Goal: Information Seeking & Learning: Learn about a topic

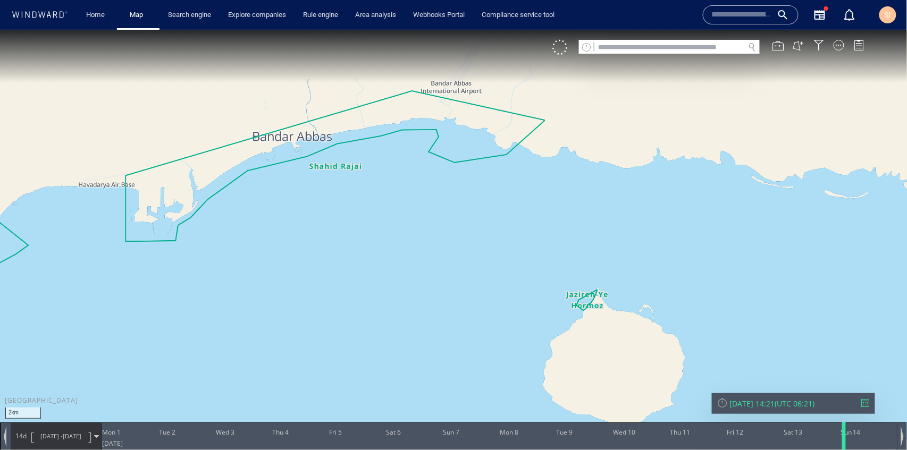
drag, startPoint x: 876, startPoint y: 447, endPoint x: 842, endPoint y: 447, distance: 34.0
click at [842, 447] on div at bounding box center [846, 436] width 11 height 28
click at [902, 441] on div at bounding box center [902, 436] width 3 height 21
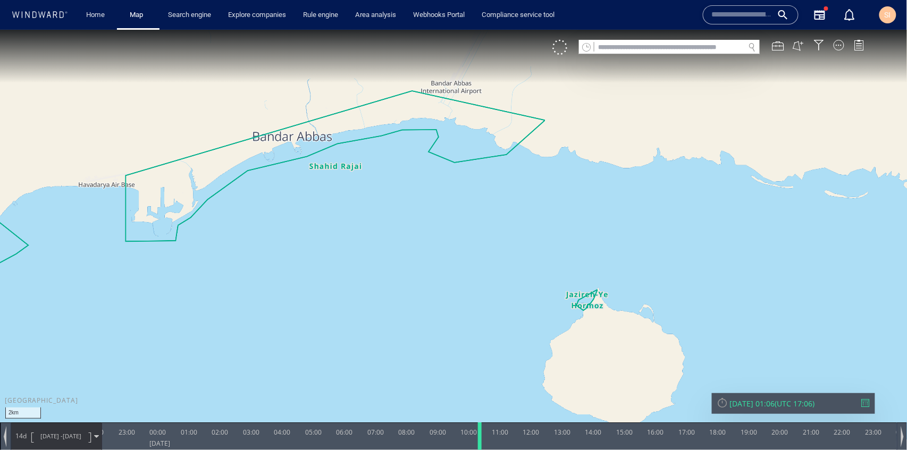
drag, startPoint x: 474, startPoint y: 443, endPoint x: 480, endPoint y: 443, distance: 5.3
click at [480, 443] on div at bounding box center [481, 436] width 11 height 28
click at [478, 439] on div at bounding box center [480, 436] width 11 height 28
click at [477, 440] on div at bounding box center [479, 436] width 11 height 28
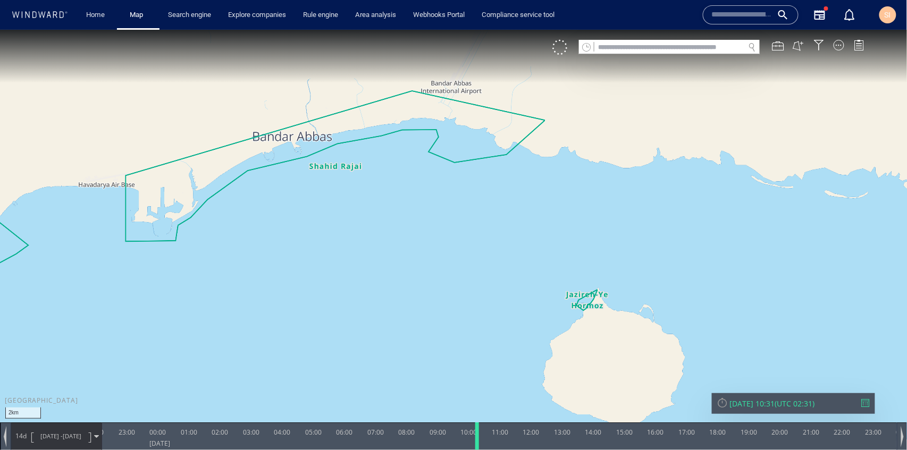
click at [476, 440] on div at bounding box center [479, 436] width 11 height 28
click at [475, 441] on div at bounding box center [478, 436] width 11 height 28
click at [838, 46] on div at bounding box center [839, 44] width 11 height 11
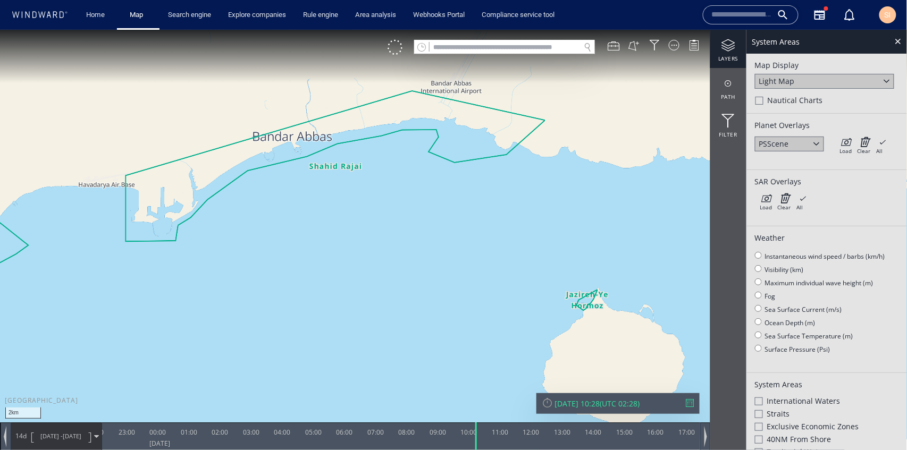
click at [640, 220] on canvas "Map" at bounding box center [454, 234] width 908 height 411
click at [897, 45] on div at bounding box center [898, 41] width 12 height 12
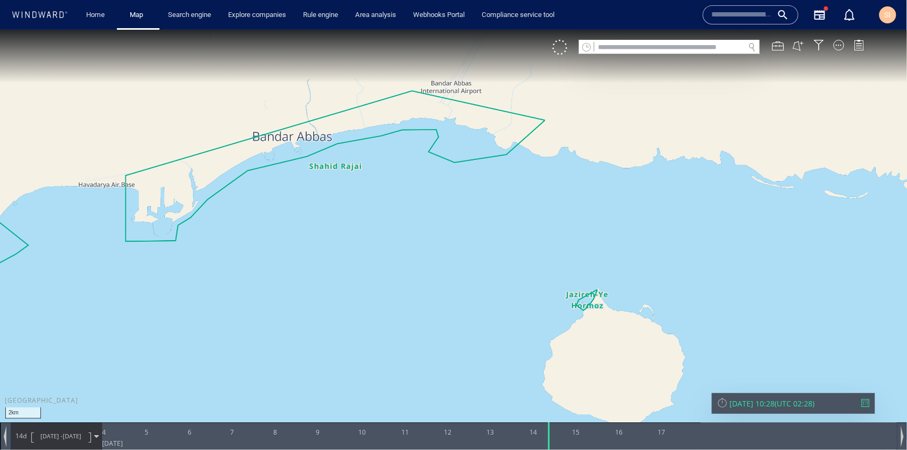
click at [666, 352] on canvas "Map" at bounding box center [454, 234] width 908 height 411
drag, startPoint x: 301, startPoint y: 245, endPoint x: 446, endPoint y: 271, distance: 147.5
click at [446, 271] on canvas "Map" at bounding box center [454, 234] width 908 height 411
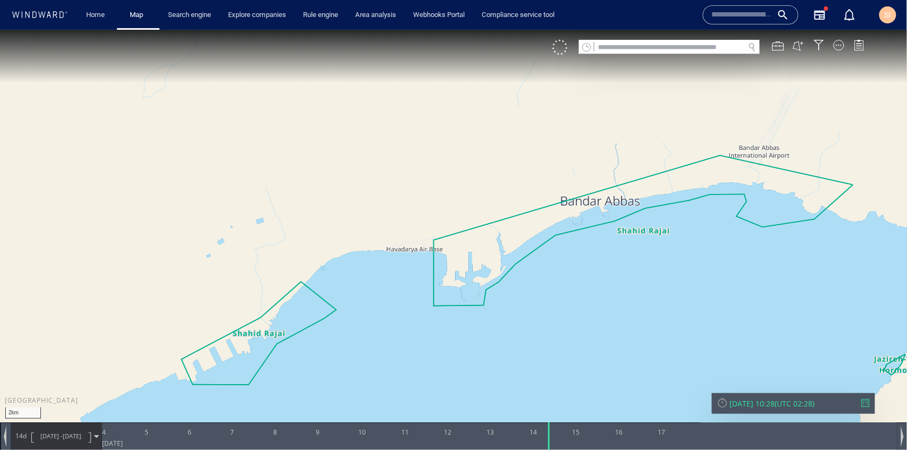
drag, startPoint x: 540, startPoint y: 290, endPoint x: 353, endPoint y: 232, distance: 195.6
click at [353, 232] on canvas "Map" at bounding box center [454, 234] width 908 height 411
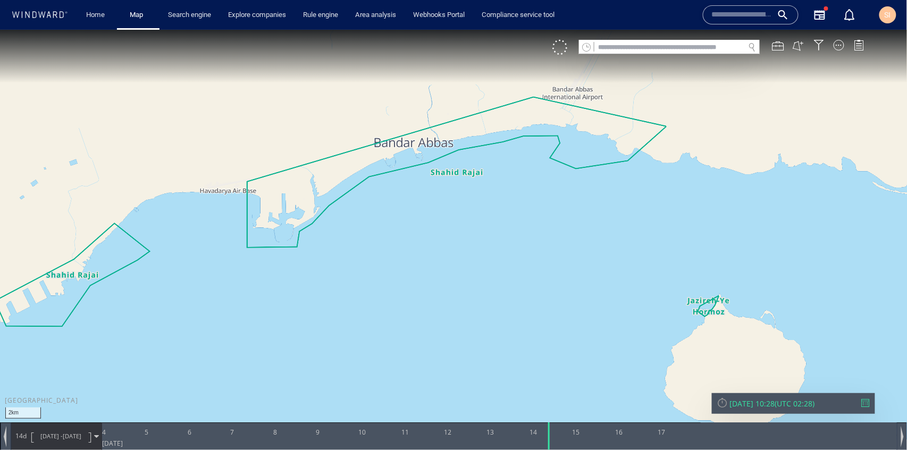
click at [834, 38] on canvas "Map" at bounding box center [454, 234] width 908 height 411
click at [840, 46] on div at bounding box center [839, 44] width 11 height 11
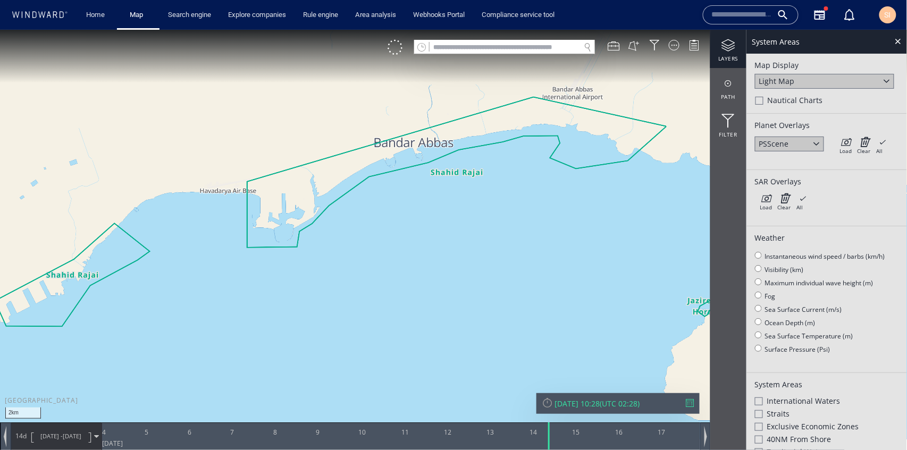
click at [818, 145] on div at bounding box center [817, 143] width 12 height 12
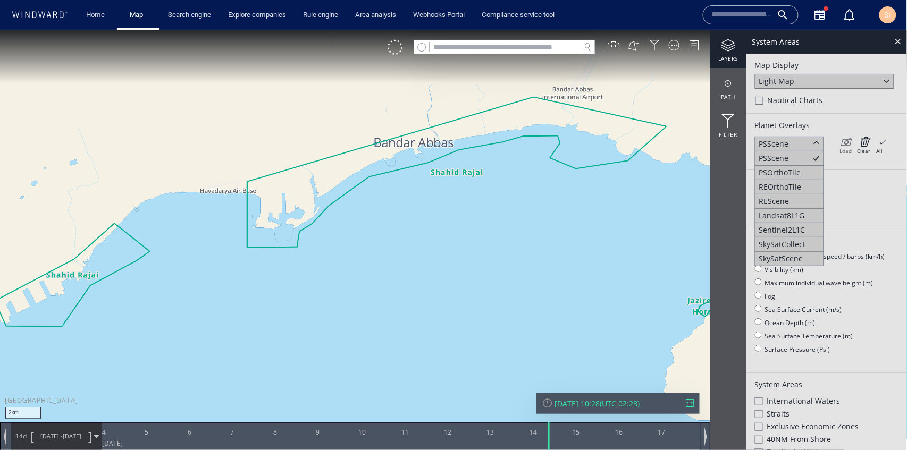
click at [849, 139] on icon at bounding box center [846, 141] width 12 height 11
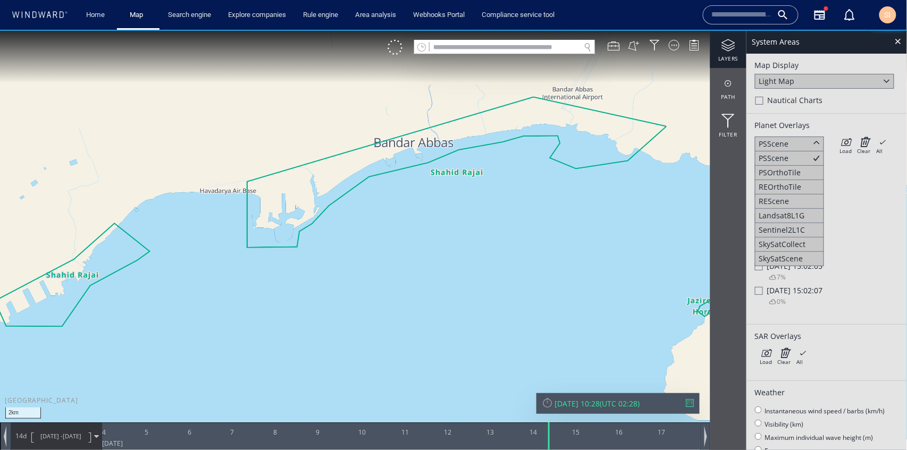
click at [845, 113] on div "Planet Overlays PSScene PSScene PSOrthoTile REOrthoTile REScene Landsat8L1G Sen…" at bounding box center [827, 218] width 161 height 211
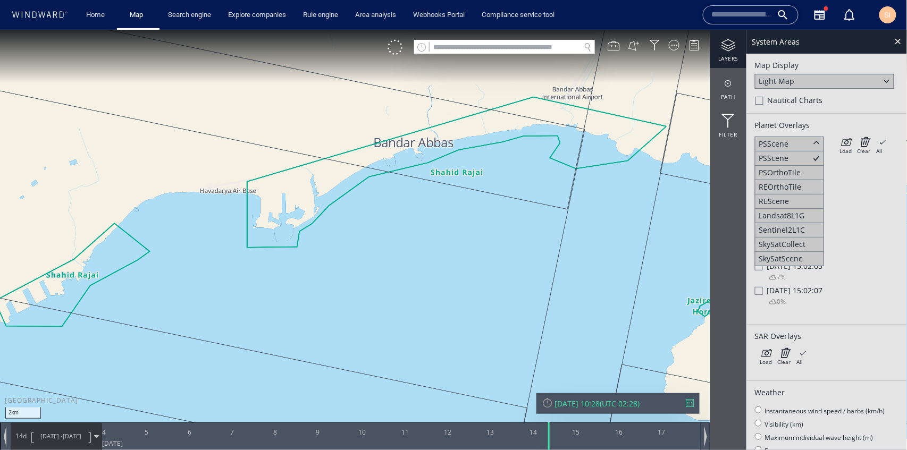
click at [825, 115] on div "Planet Overlays PSScene PSScene PSOrthoTile REOrthoTile REScene Landsat8L1G Sen…" at bounding box center [827, 218] width 161 height 211
click at [811, 145] on div at bounding box center [817, 143] width 12 height 12
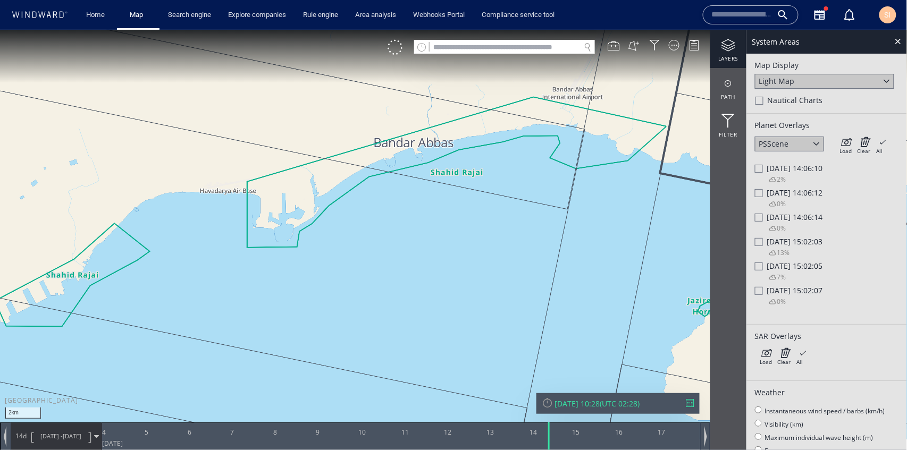
click at [759, 173] on div "2%" at bounding box center [771, 180] width 29 height 14
click at [756, 168] on div at bounding box center [759, 168] width 8 height 8
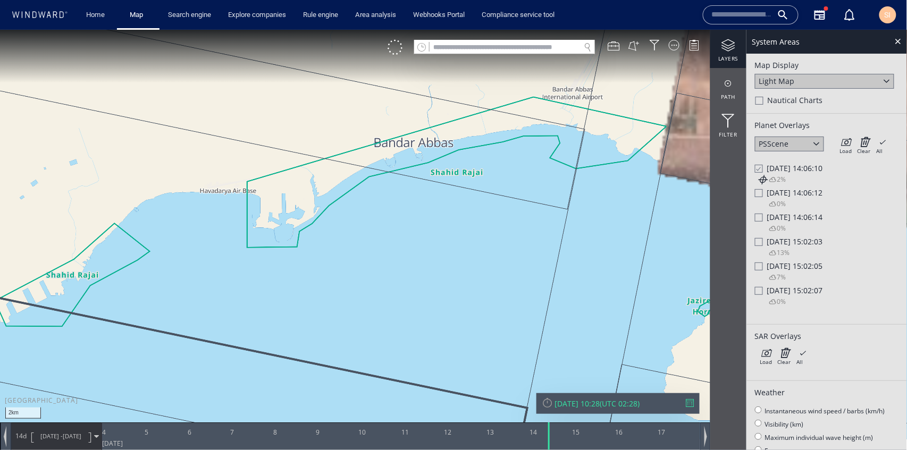
click at [760, 290] on div at bounding box center [759, 291] width 8 height 8
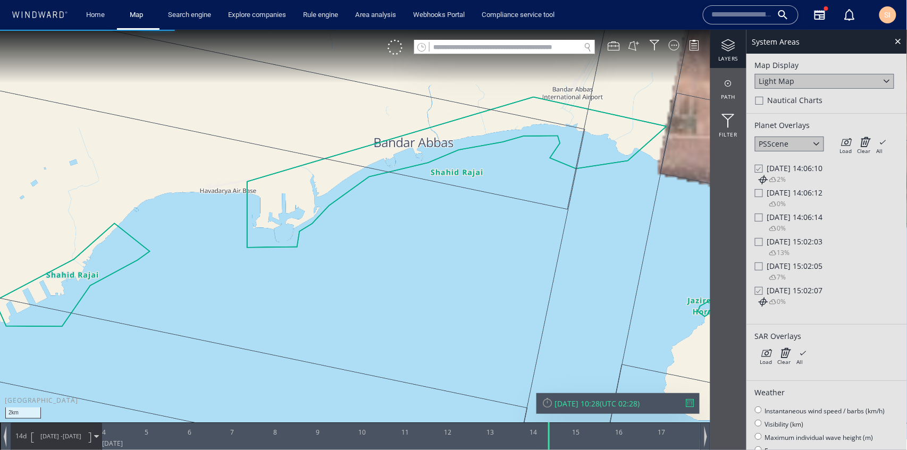
drag, startPoint x: 670, startPoint y: 264, endPoint x: 512, endPoint y: 248, distance: 158.8
click at [512, 248] on canvas "Map" at bounding box center [454, 234] width 908 height 411
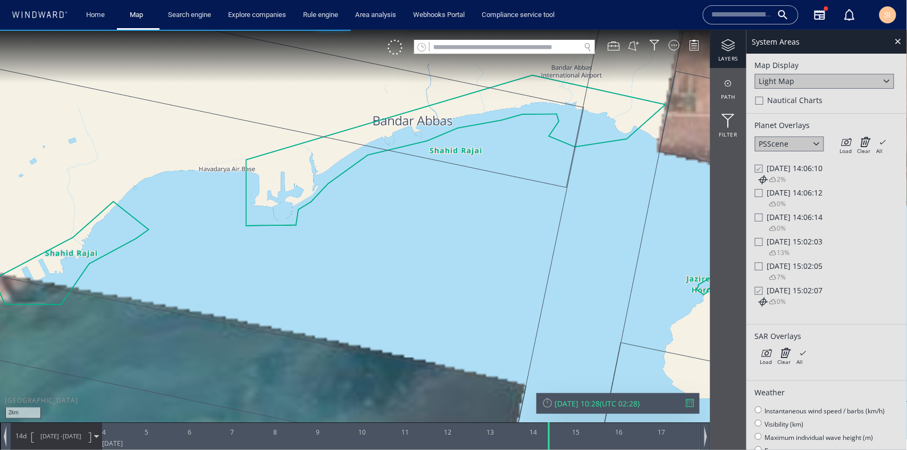
drag, startPoint x: 472, startPoint y: 255, endPoint x: 630, endPoint y: 249, distance: 158.0
click at [630, 249] on canvas "Map" at bounding box center [454, 234] width 908 height 411
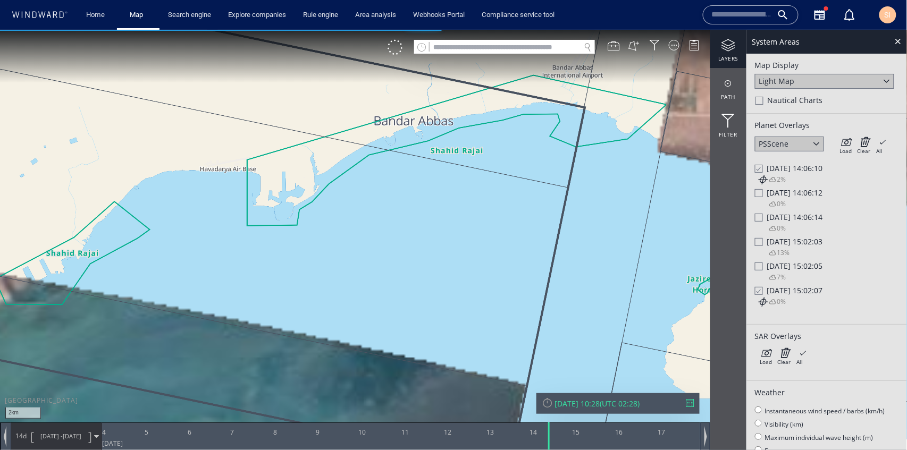
click at [767, 266] on div "Sun 14/04/2024 15:02:05" at bounding box center [827, 266] width 144 height 10
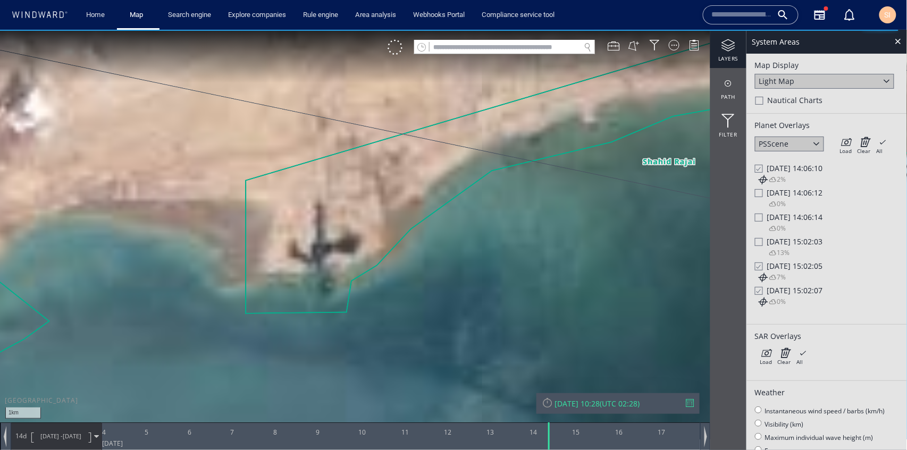
click at [866, 79] on div "Light Map" at bounding box center [824, 80] width 139 height 15
click at [807, 142] on div "PSScene" at bounding box center [789, 143] width 69 height 15
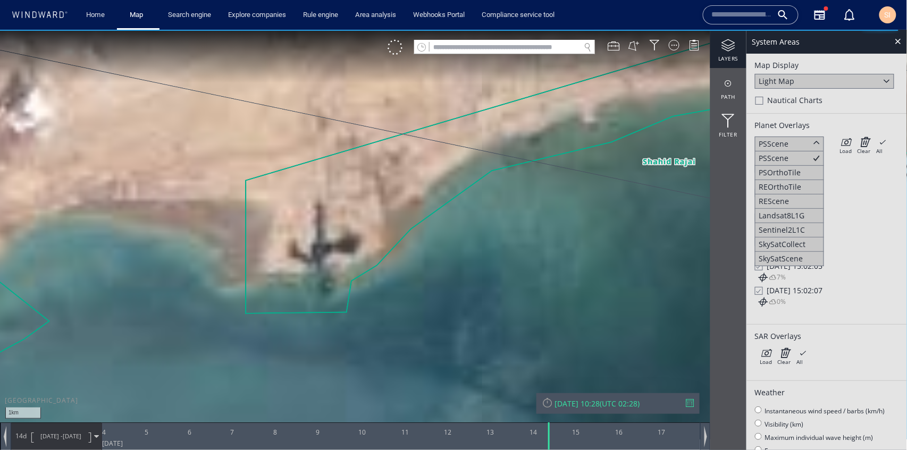
drag, startPoint x: 848, startPoint y: 105, endPoint x: 608, endPoint y: 29, distance: 251.1
click at [848, 105] on div "Nautical Charts" at bounding box center [827, 101] width 143 height 13
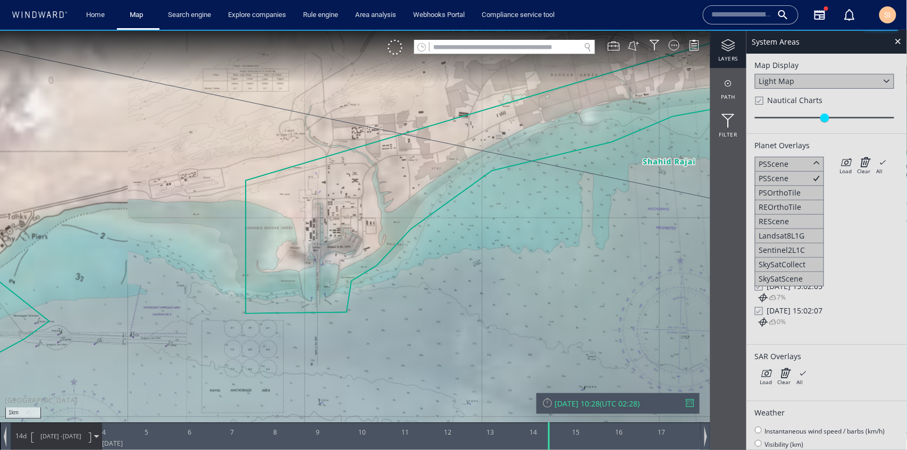
click at [878, 11] on button "SI" at bounding box center [887, 14] width 21 height 21
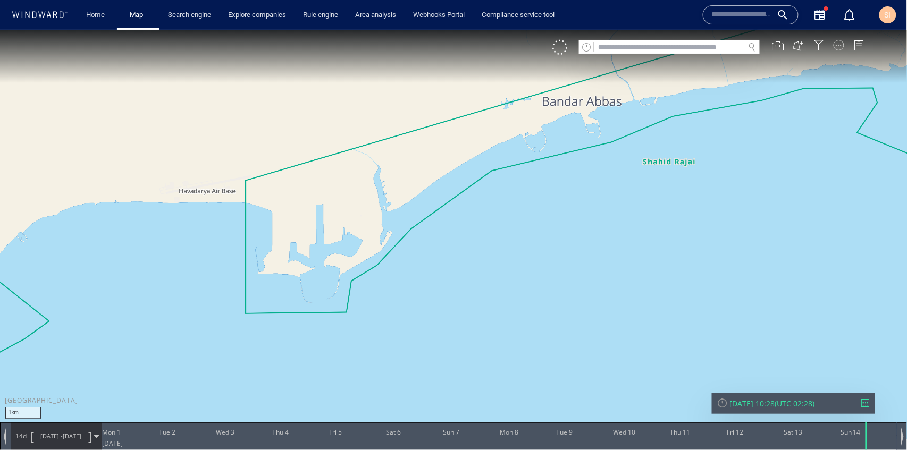
click at [840, 49] on div at bounding box center [839, 44] width 11 height 11
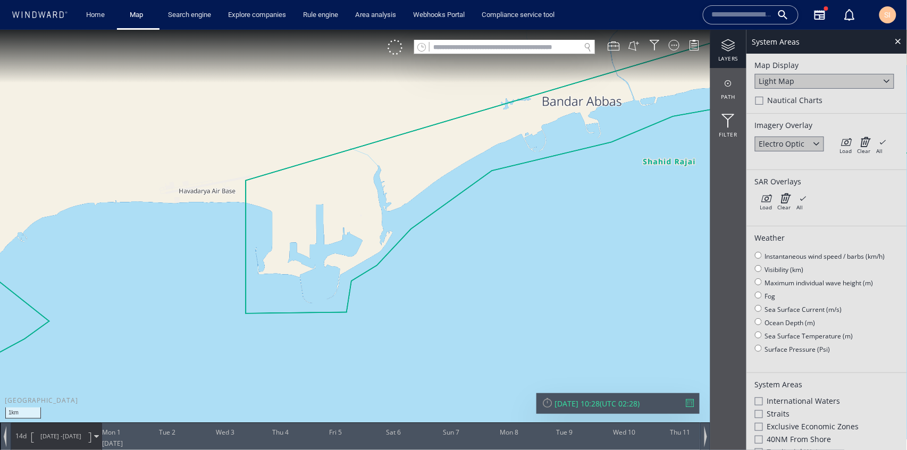
click at [818, 143] on div at bounding box center [817, 143] width 12 height 12
click at [847, 112] on div "Map Display Light Map Nautical Charts" at bounding box center [827, 83] width 161 height 60
click at [900, 45] on div at bounding box center [898, 41] width 12 height 12
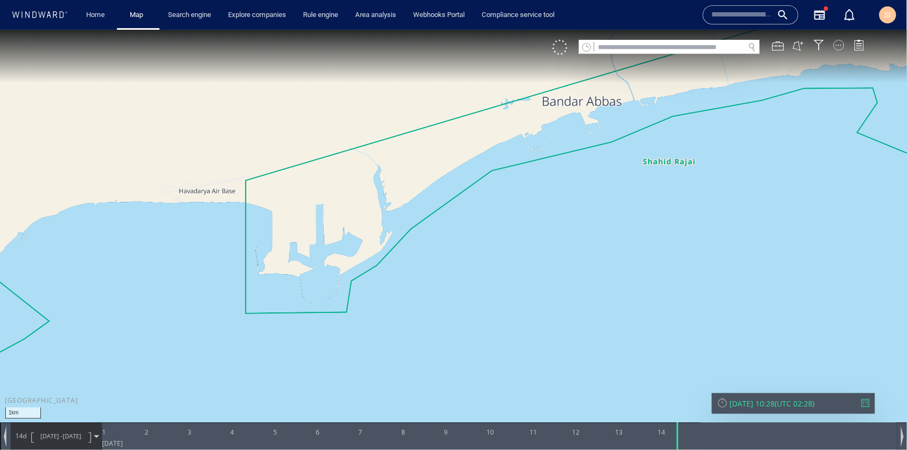
click at [842, 47] on div at bounding box center [839, 44] width 11 height 11
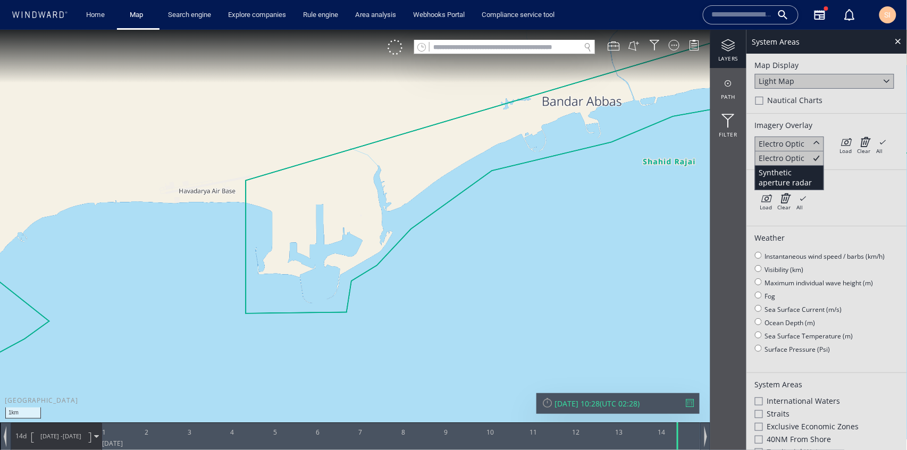
click at [803, 173] on div "Synthetic aperture radar" at bounding box center [789, 177] width 61 height 20
click at [848, 140] on icon at bounding box center [846, 141] width 12 height 11
click at [847, 141] on icon at bounding box center [846, 141] width 12 height 11
click at [772, 201] on icon at bounding box center [766, 197] width 12 height 11
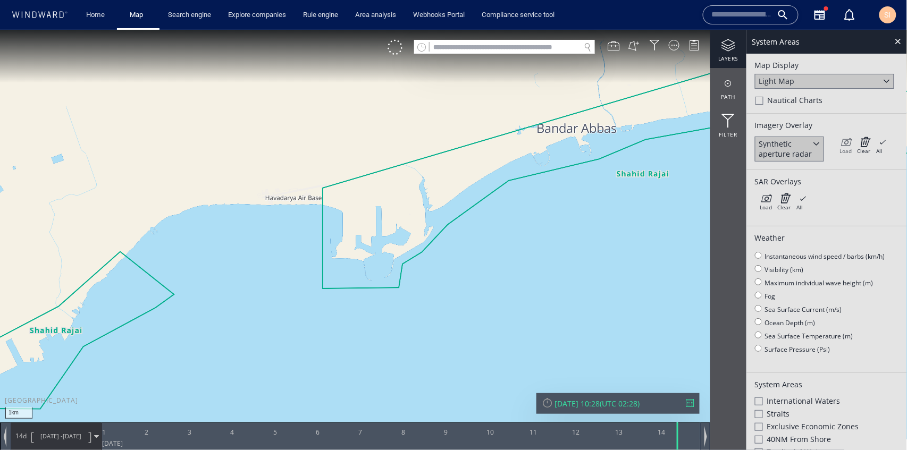
click at [840, 141] on icon at bounding box center [846, 141] width 12 height 11
click at [809, 144] on div "Synthetic aperture radar" at bounding box center [789, 148] width 61 height 20
click at [803, 166] on div "Electro Optic" at bounding box center [782, 168] width 46 height 10
click at [846, 140] on icon at bounding box center [846, 141] width 12 height 11
click at [765, 204] on div "Load" at bounding box center [766, 206] width 12 height 7
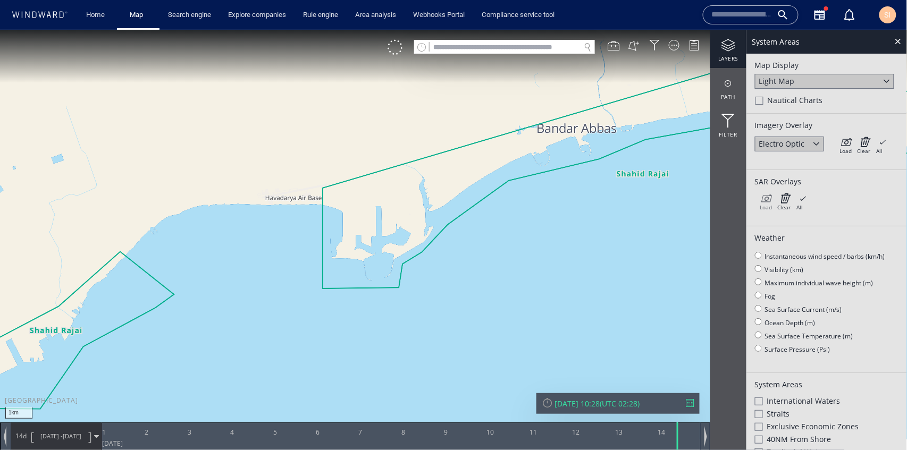
click at [765, 204] on div "Load" at bounding box center [766, 206] width 12 height 7
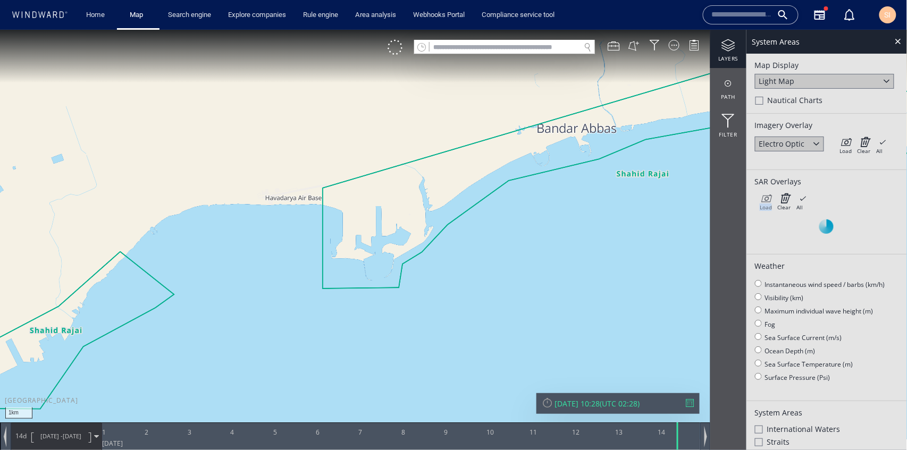
click at [765, 204] on div "Load" at bounding box center [766, 206] width 12 height 7
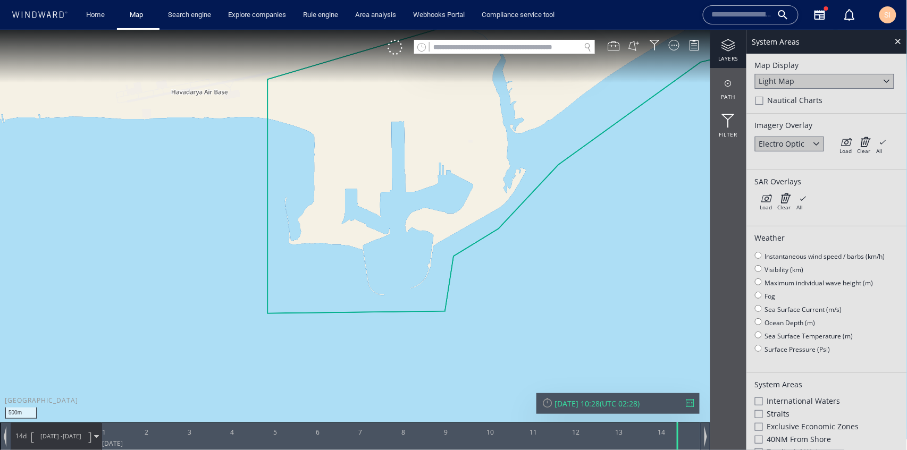
click at [808, 143] on div "Electro Optic" at bounding box center [789, 143] width 69 height 15
click at [804, 174] on div "Synthetic aperture radar" at bounding box center [789, 177] width 61 height 20
click at [842, 145] on icon at bounding box center [846, 141] width 12 height 11
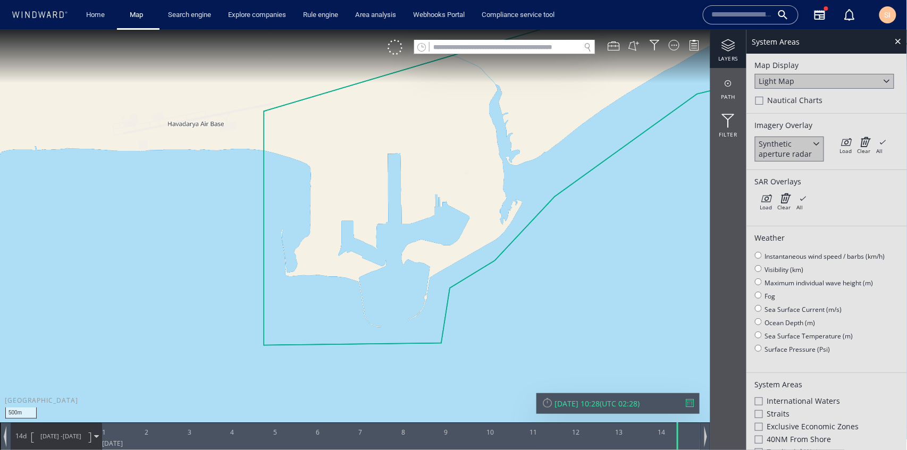
drag, startPoint x: 491, startPoint y: 191, endPoint x: 485, endPoint y: 212, distance: 21.7
click at [485, 212] on canvas "Map" at bounding box center [454, 234] width 908 height 411
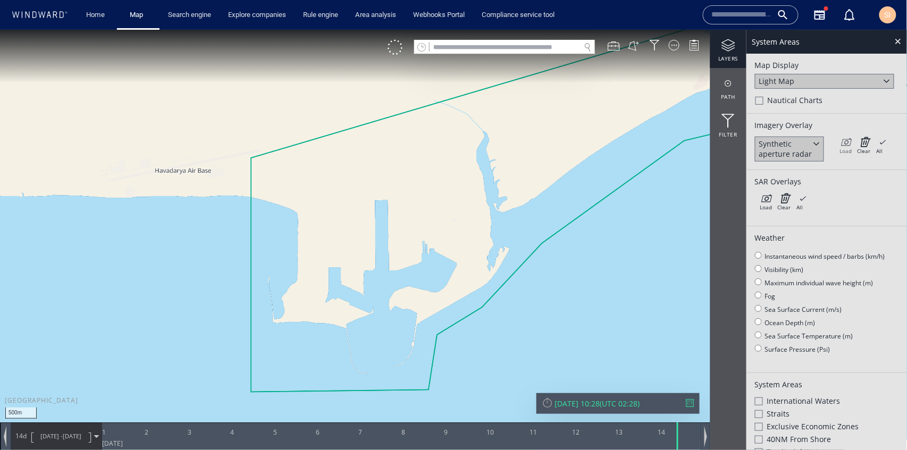
click at [848, 140] on icon at bounding box center [846, 141] width 12 height 11
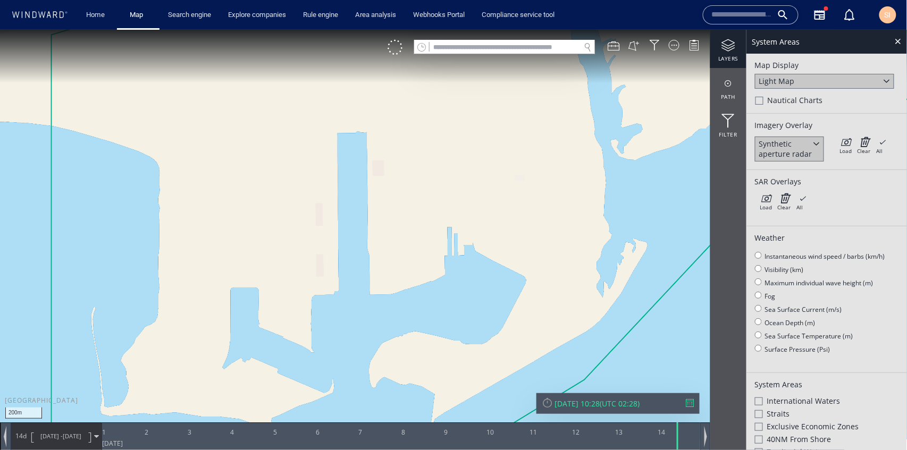
drag, startPoint x: 407, startPoint y: 296, endPoint x: 435, endPoint y: 170, distance: 129.0
click at [435, 170] on canvas "Map" at bounding box center [454, 234] width 908 height 411
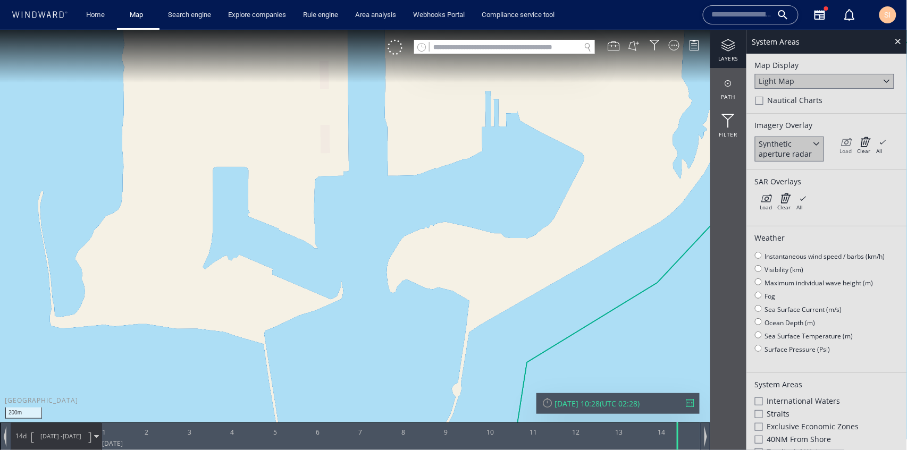
click at [847, 147] on div "Load" at bounding box center [846, 150] width 12 height 7
click at [820, 146] on div at bounding box center [817, 143] width 12 height 12
click at [808, 174] on div "Electro Optic" at bounding box center [789, 168] width 69 height 14
click at [852, 144] on div "Load Clear All × Loading all overlays might take a while!" at bounding box center [863, 144] width 53 height 16
click at [870, 142] on icon at bounding box center [864, 141] width 13 height 11
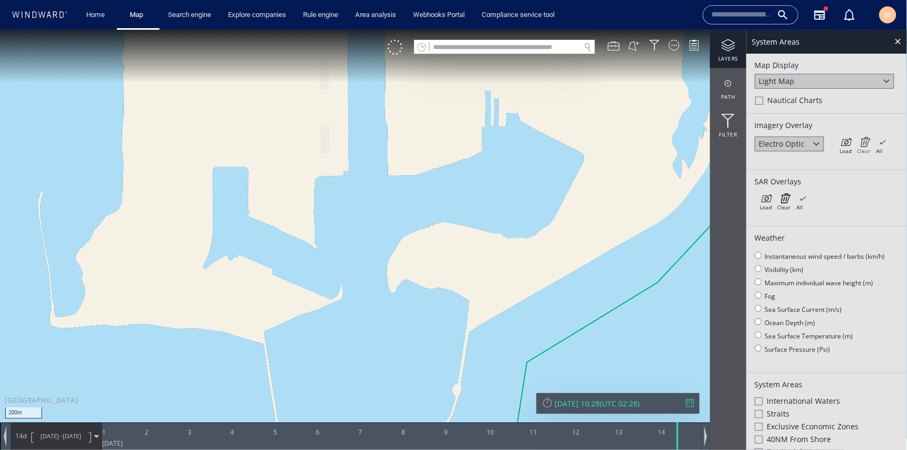
click at [864, 145] on icon at bounding box center [864, 141] width 13 height 11
click at [897, 41] on div at bounding box center [898, 41] width 12 height 12
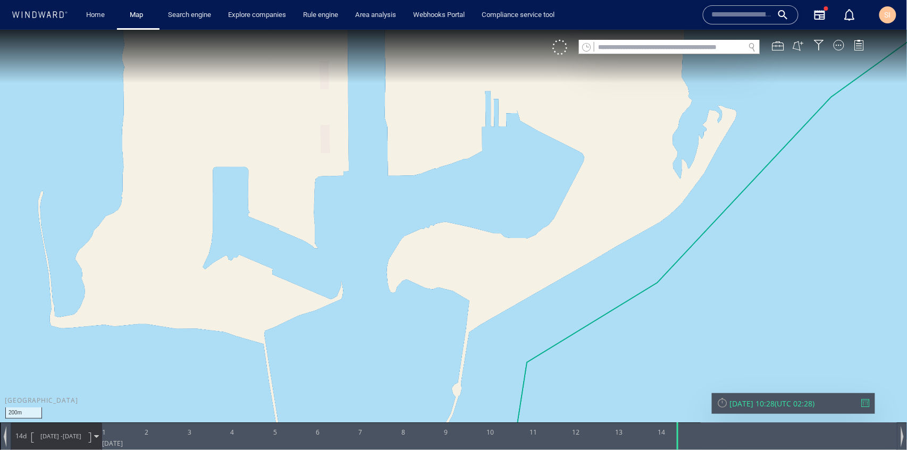
click at [826, 38] on canvas "Map" at bounding box center [454, 234] width 908 height 411
click at [836, 46] on div at bounding box center [839, 44] width 11 height 11
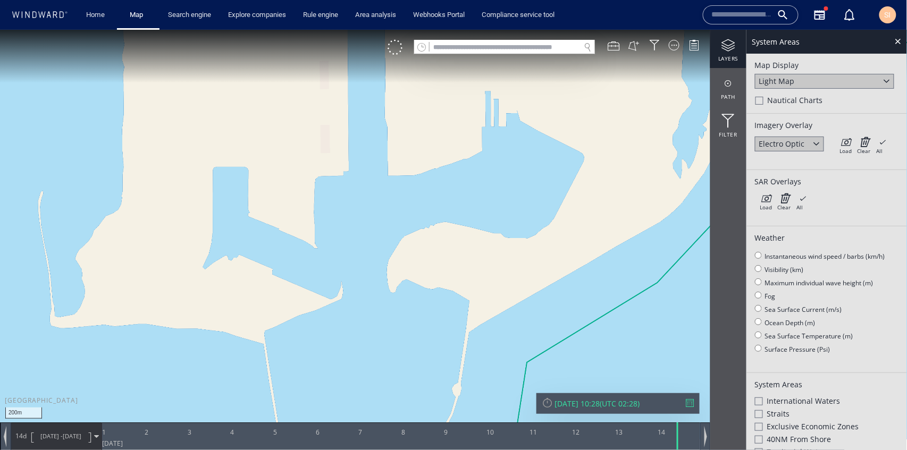
click at [785, 146] on div "Electro Optic" at bounding box center [782, 143] width 46 height 10
click at [785, 170] on div "Synthetic aperture radar" at bounding box center [789, 177] width 61 height 20
click at [847, 141] on icon at bounding box center [846, 141] width 12 height 11
click at [818, 144] on div at bounding box center [817, 143] width 12 height 12
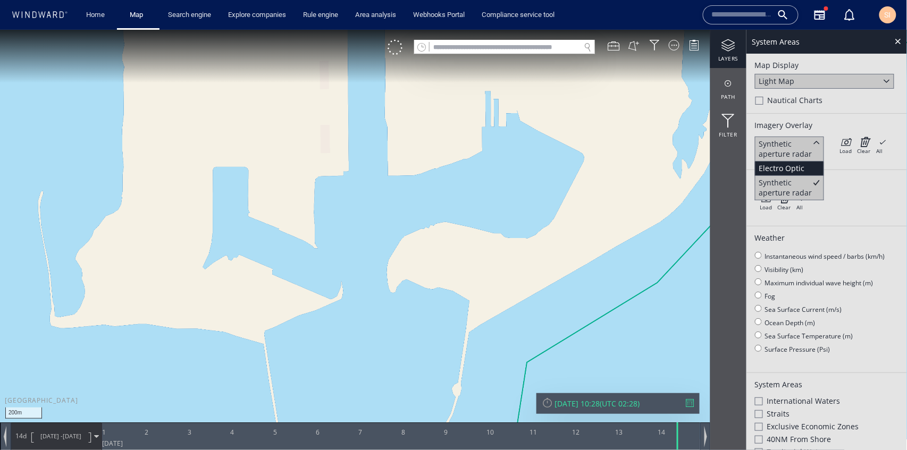
click at [808, 162] on div "Electro Optic" at bounding box center [789, 168] width 69 height 14
click at [837, 140] on div "Load Clear All × Loading all overlays might take a while!" at bounding box center [863, 144] width 53 height 16
click at [841, 141] on icon at bounding box center [846, 141] width 12 height 11
click at [768, 192] on icon at bounding box center [766, 197] width 12 height 11
click at [855, 146] on div "Load Clear All × Loading all overlays might take a while!" at bounding box center [863, 144] width 53 height 16
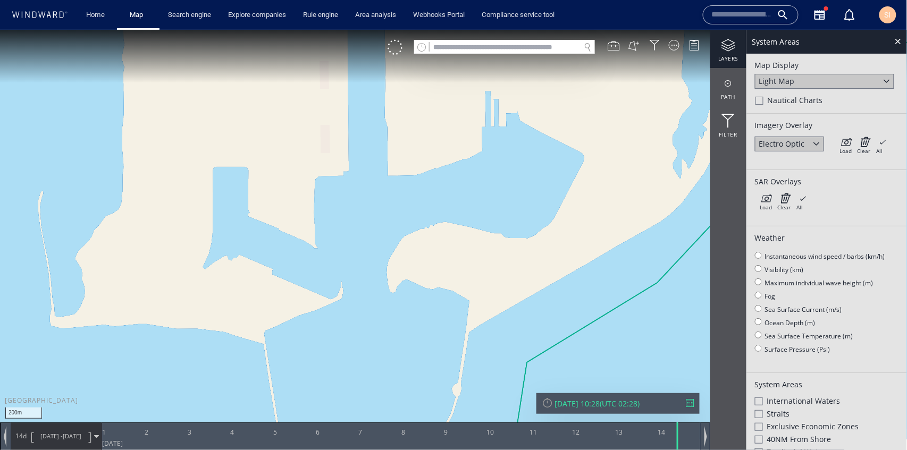
click at [853, 144] on div "Load Clear All × Loading all overlays might take a while!" at bounding box center [863, 144] width 53 height 16
click at [852, 143] on icon at bounding box center [846, 141] width 12 height 11
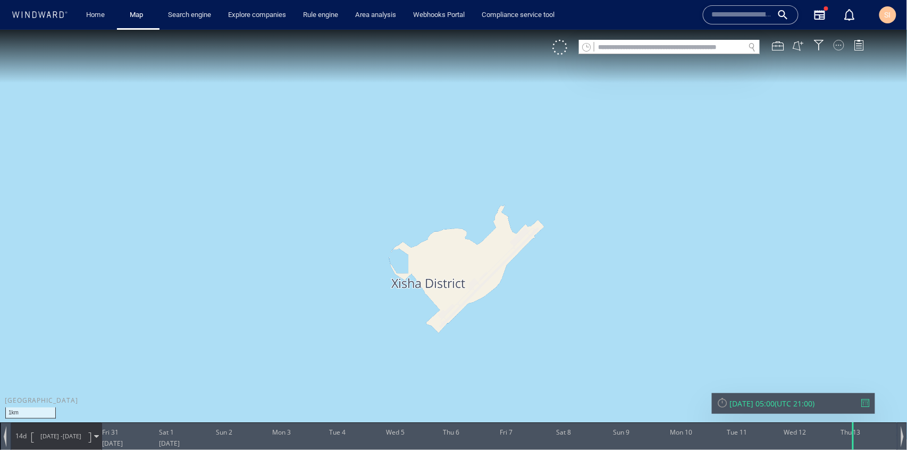
click at [840, 43] on div at bounding box center [839, 44] width 11 height 11
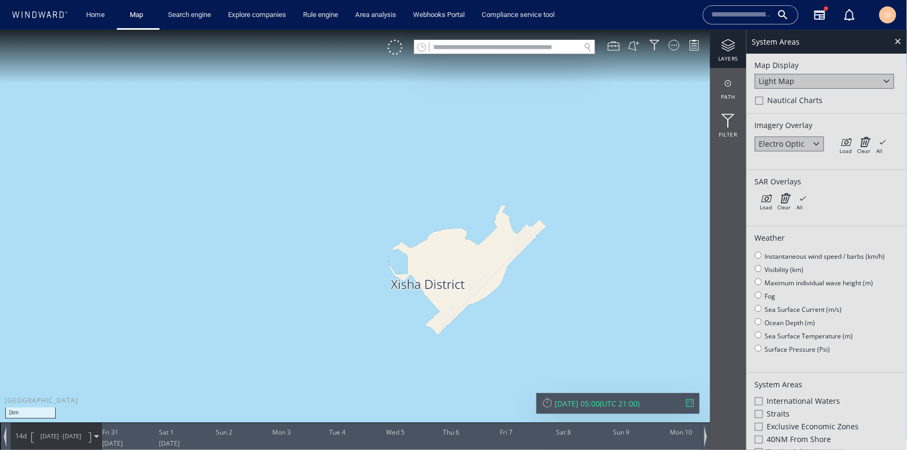
click at [812, 143] on div at bounding box center [817, 143] width 12 height 12
click at [806, 175] on div "Synthetic aperture radar" at bounding box center [789, 177] width 61 height 20
click at [845, 142] on icon at bounding box center [846, 141] width 12 height 11
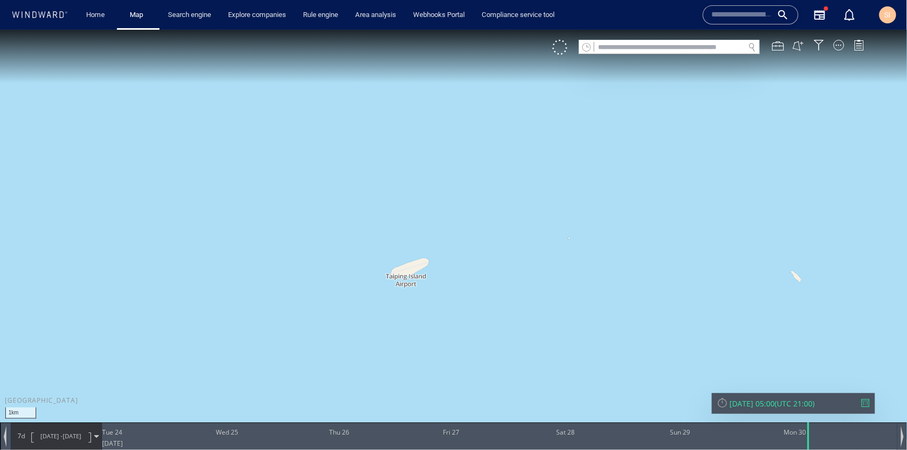
click at [835, 50] on div "VM" at bounding box center [713, 46] width 323 height 15
click at [841, 43] on div at bounding box center [839, 44] width 11 height 11
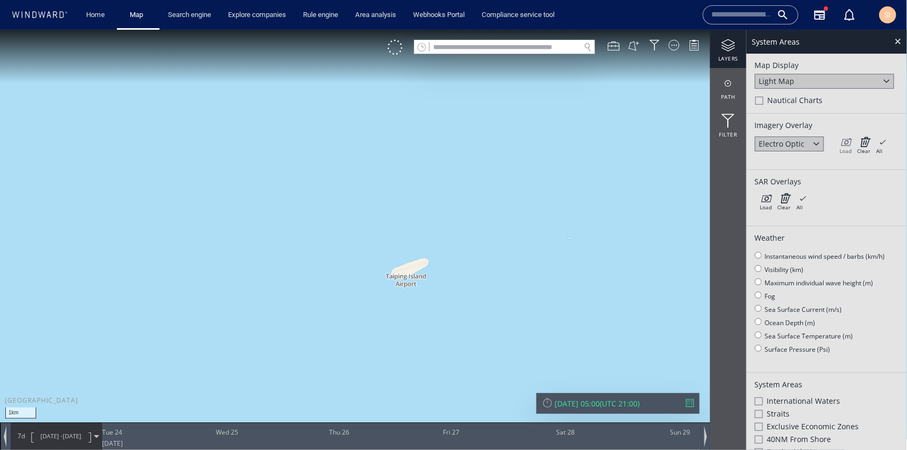
click at [847, 144] on icon at bounding box center [846, 141] width 12 height 11
click at [827, 80] on div "Light Map" at bounding box center [824, 80] width 139 height 15
click at [819, 95] on div "Satellite" at bounding box center [824, 95] width 139 height 14
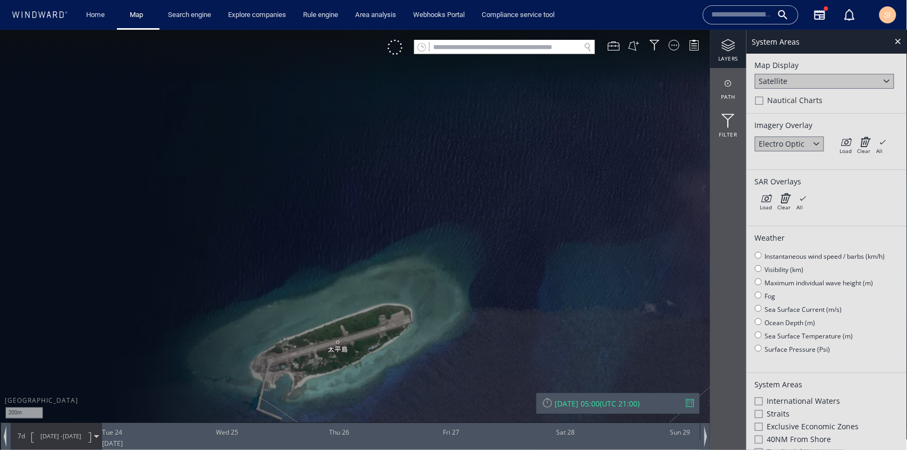
drag, startPoint x: 358, startPoint y: 325, endPoint x: 489, endPoint y: 94, distance: 265.3
click at [489, 94] on canvas "Map" at bounding box center [454, 234] width 908 height 411
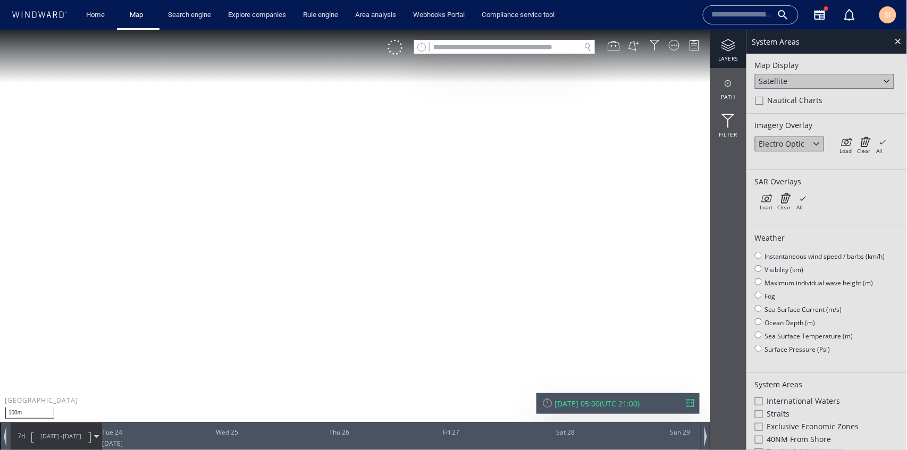
drag, startPoint x: 325, startPoint y: 177, endPoint x: 412, endPoint y: 255, distance: 116.7
click at [412, 255] on canvas "Map" at bounding box center [454, 234] width 908 height 411
drag, startPoint x: 498, startPoint y: 281, endPoint x: 660, endPoint y: 271, distance: 162.5
click at [660, 271] on canvas "Map" at bounding box center [454, 234] width 908 height 411
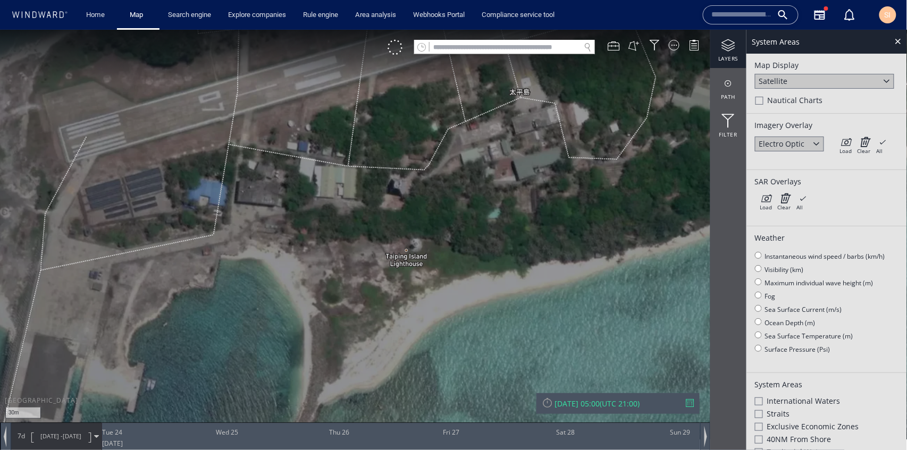
drag, startPoint x: 428, startPoint y: 321, endPoint x: 496, endPoint y: 207, distance: 132.6
click at [496, 207] on canvas "Map" at bounding box center [454, 234] width 908 height 411
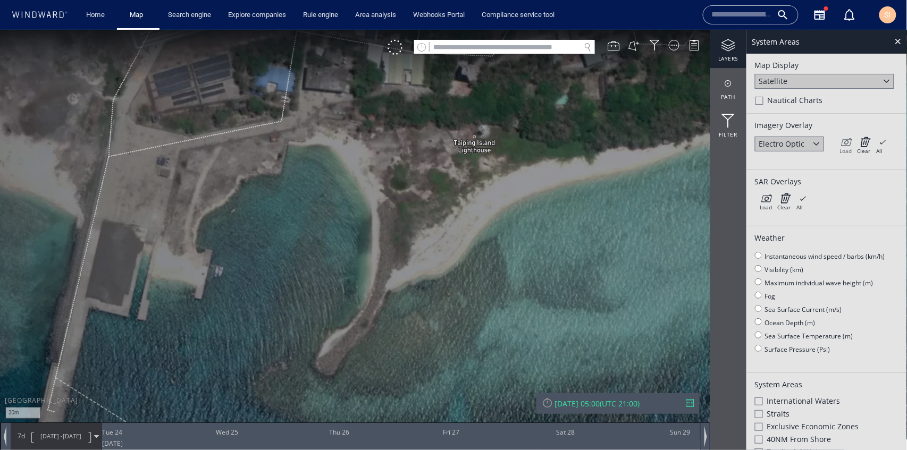
click at [842, 136] on icon at bounding box center [846, 141] width 12 height 11
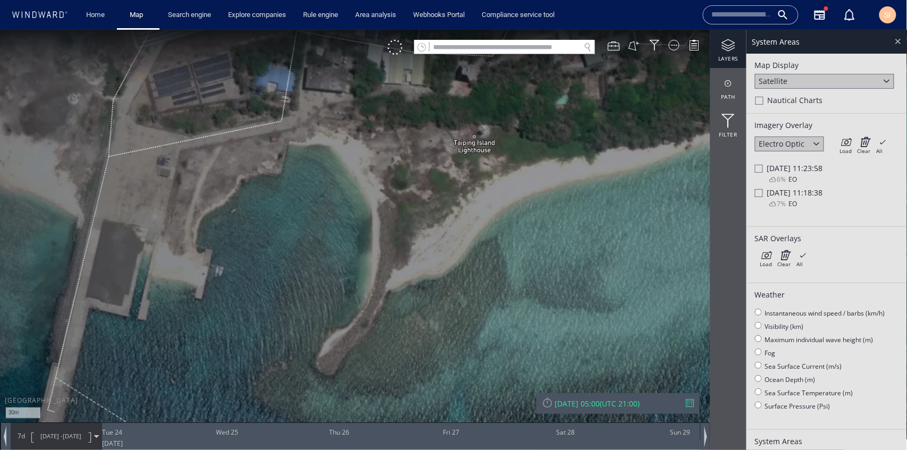
click at [896, 43] on div at bounding box center [898, 41] width 12 height 12
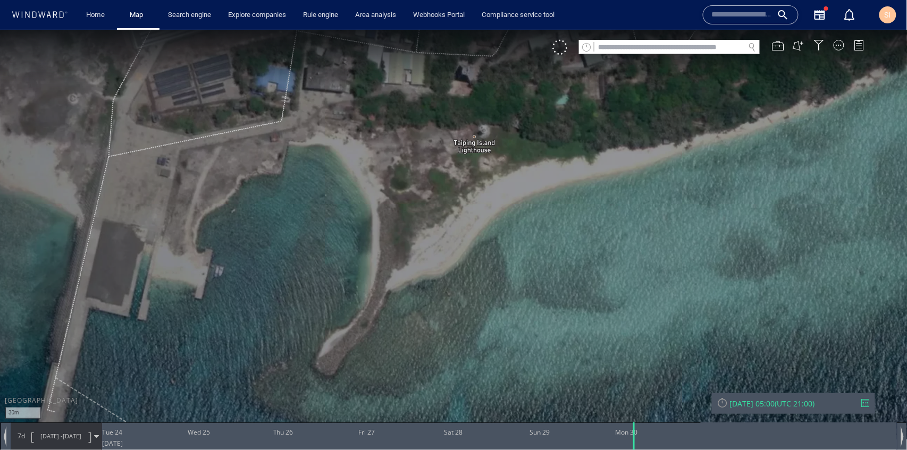
click at [847, 45] on div "VM" at bounding box center [713, 46] width 323 height 15
click at [842, 47] on div at bounding box center [839, 44] width 11 height 11
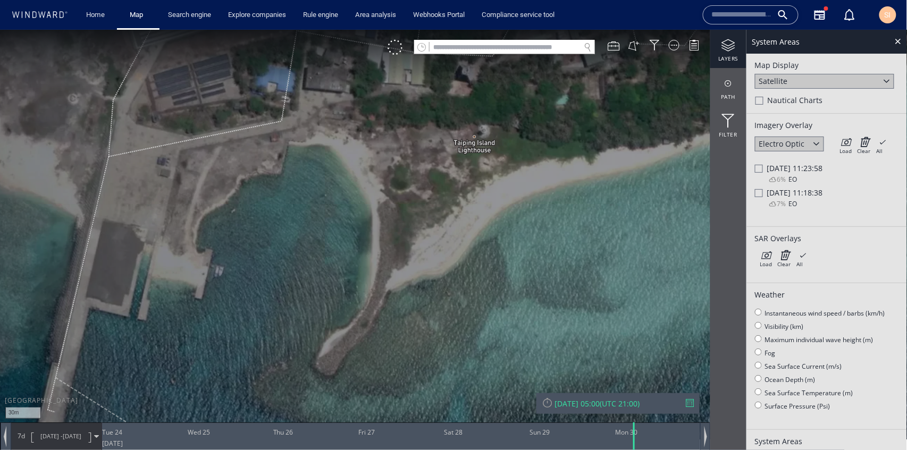
click at [837, 83] on div "Satellite" at bounding box center [824, 80] width 139 height 15
click at [830, 103] on div "Light Map" at bounding box center [824, 110] width 139 height 14
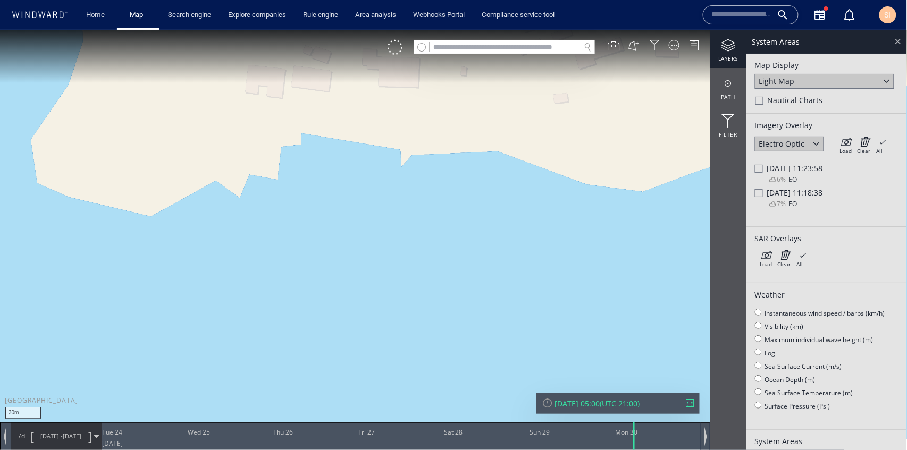
click at [896, 46] on div at bounding box center [898, 41] width 12 height 12
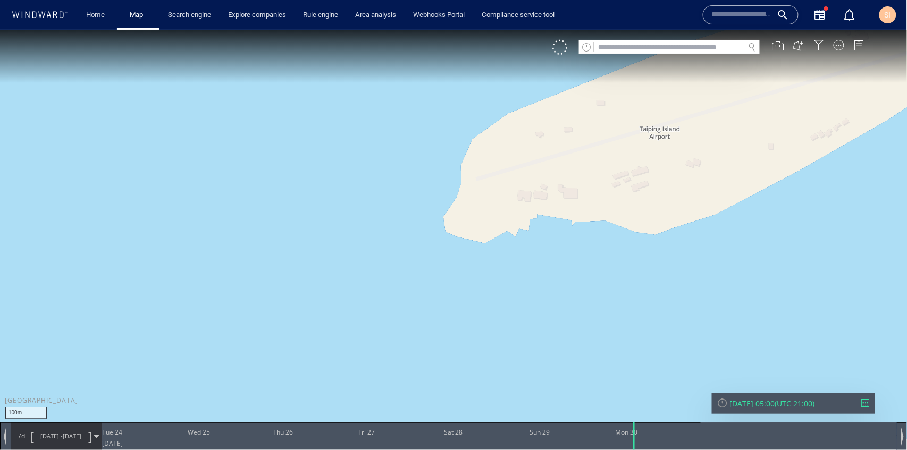
drag, startPoint x: 774, startPoint y: 213, endPoint x: 539, endPoint y: 288, distance: 246.9
click at [539, 288] on canvas "Map" at bounding box center [454, 234] width 908 height 411
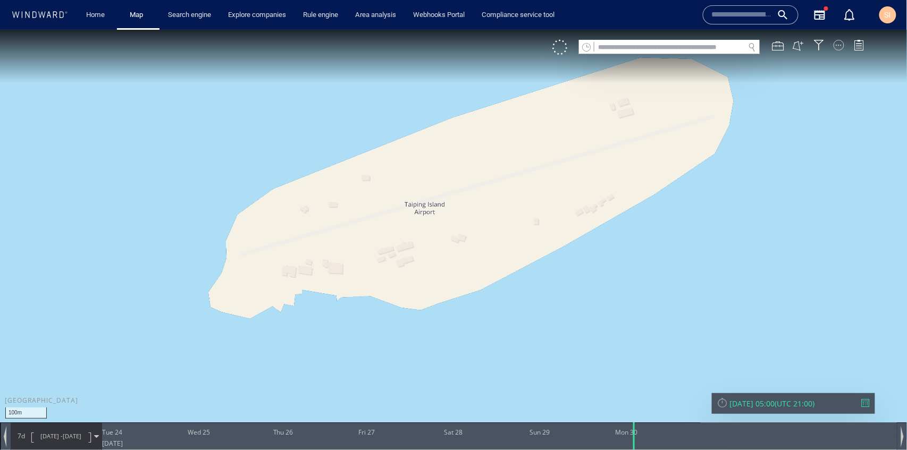
click at [842, 46] on div at bounding box center [839, 44] width 11 height 11
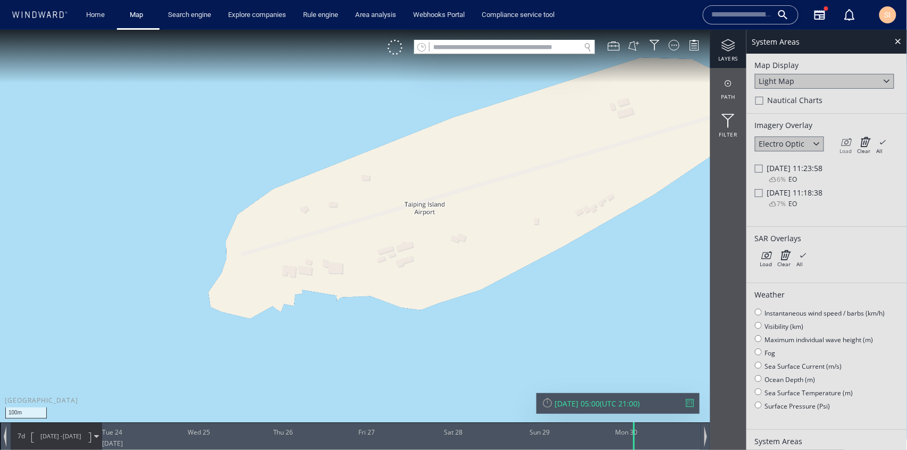
click at [846, 141] on icon at bounding box center [846, 141] width 12 height 11
click at [757, 169] on div at bounding box center [759, 168] width 8 height 8
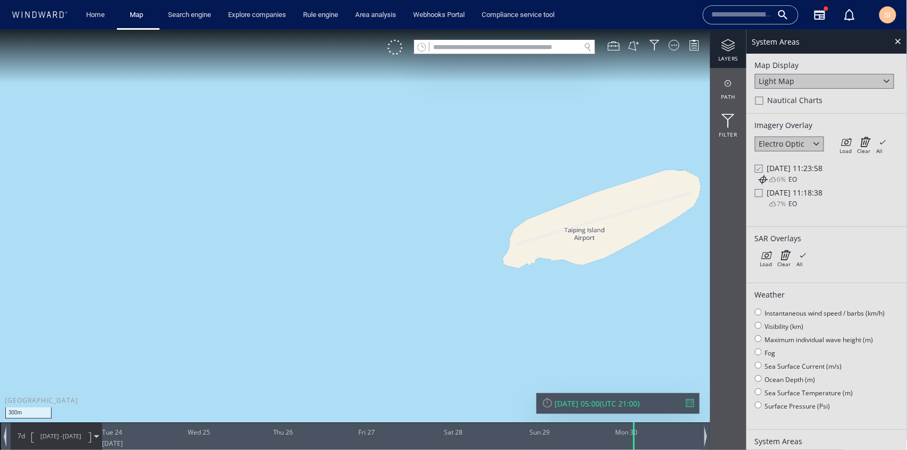
drag, startPoint x: 633, startPoint y: 280, endPoint x: 511, endPoint y: 303, distance: 123.8
click at [511, 303] on canvas "Map" at bounding box center [454, 234] width 908 height 411
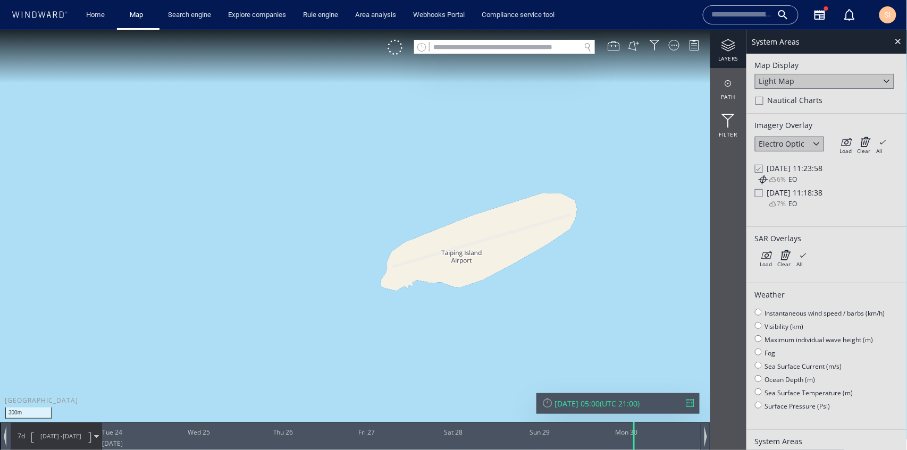
click at [764, 166] on div "Mon 30/06/2025 11:23:58" at bounding box center [827, 168] width 144 height 10
click at [759, 191] on div at bounding box center [759, 193] width 8 height 8
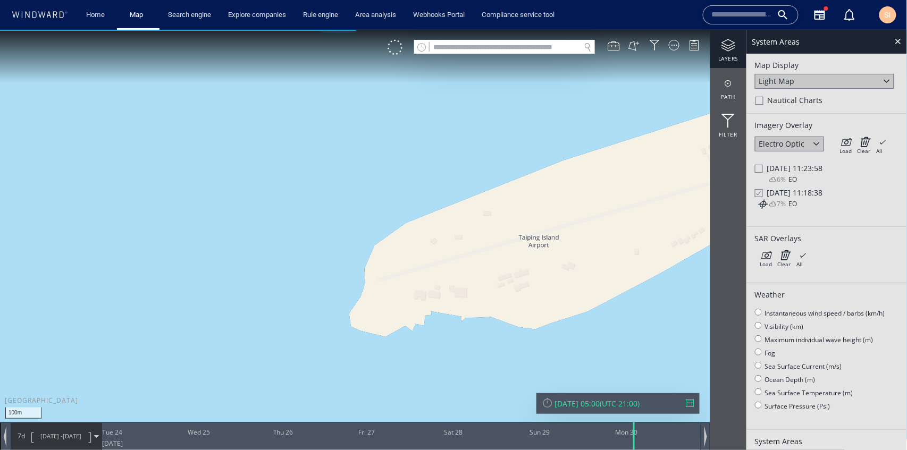
drag, startPoint x: 425, startPoint y: 329, endPoint x: 442, endPoint y: 286, distance: 46.3
click at [442, 286] on canvas "Map" at bounding box center [454, 234] width 908 height 411
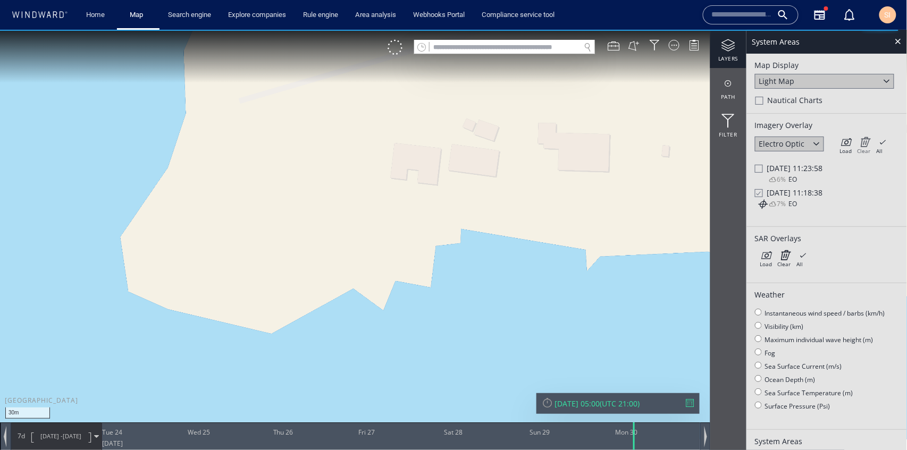
click at [865, 141] on icon at bounding box center [864, 141] width 13 height 11
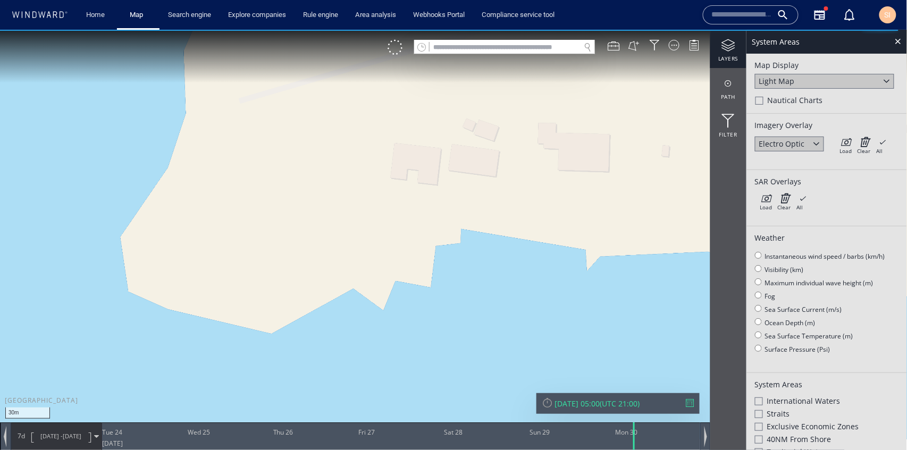
click at [834, 144] on div "Electro Optic" at bounding box center [795, 144] width 80 height 16
click at [849, 139] on icon at bounding box center [846, 141] width 12 height 11
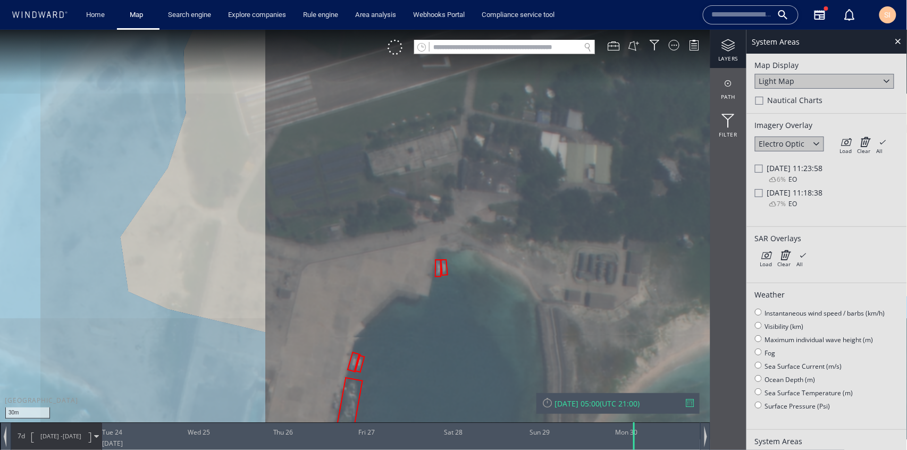
drag, startPoint x: 587, startPoint y: 292, endPoint x: 525, endPoint y: 230, distance: 87.6
click at [525, 230] on canvas "Map" at bounding box center [454, 234] width 908 height 411
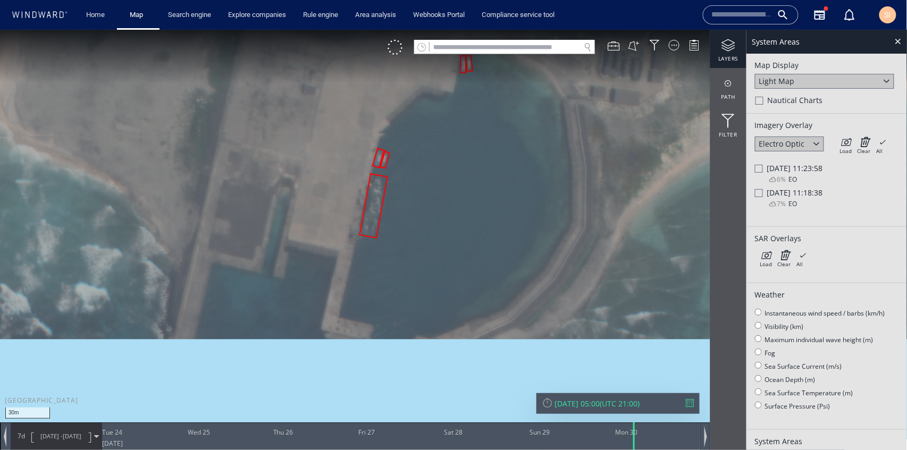
drag, startPoint x: 447, startPoint y: 322, endPoint x: 533, endPoint y: 180, distance: 166.3
click at [533, 180] on canvas "Map" at bounding box center [454, 234] width 908 height 411
click at [862, 85] on div "Light Map" at bounding box center [824, 80] width 139 height 15
click at [834, 115] on div "Light Map" at bounding box center [824, 110] width 139 height 14
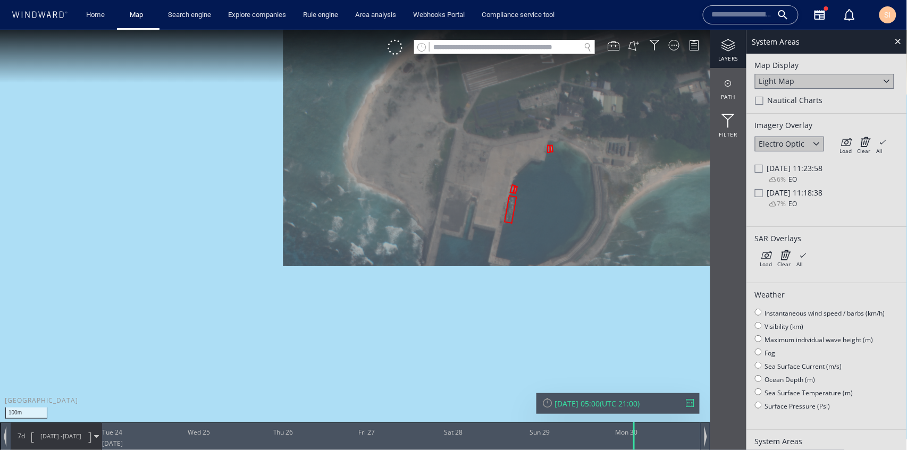
drag, startPoint x: 624, startPoint y: 161, endPoint x: 504, endPoint y: 247, distance: 147.9
click at [504, 247] on canvas "Map" at bounding box center [454, 234] width 908 height 411
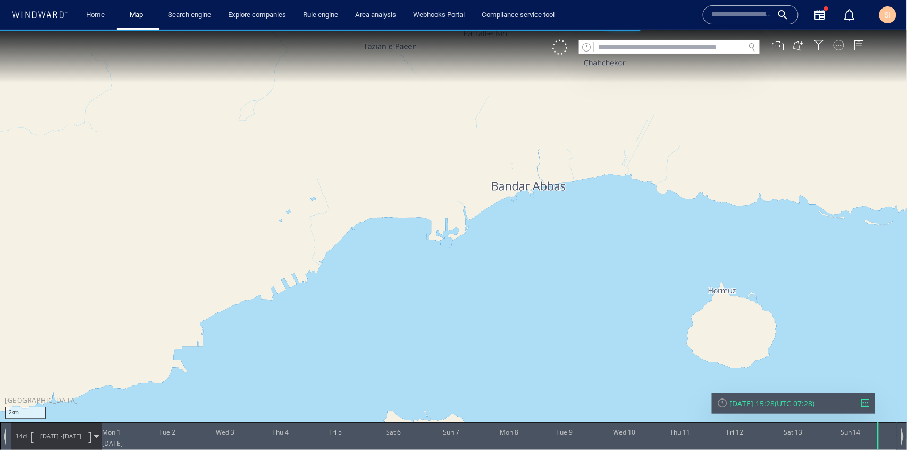
click at [841, 46] on div at bounding box center [839, 44] width 11 height 11
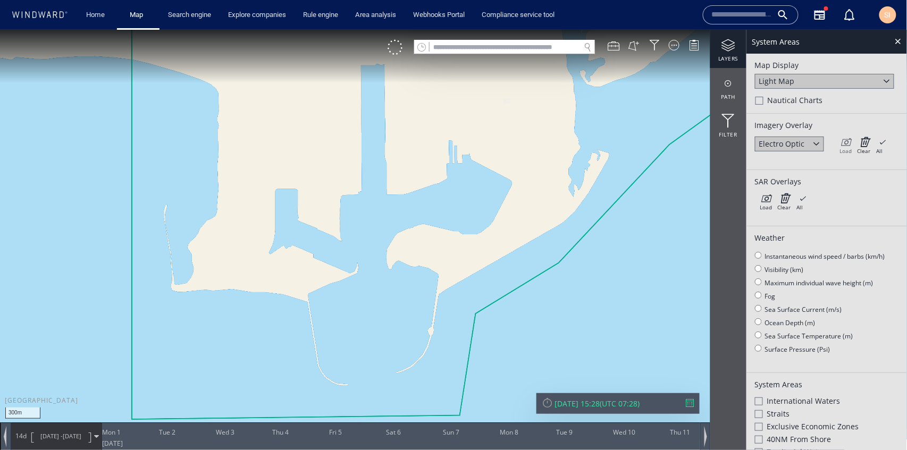
click at [843, 140] on icon at bounding box center [846, 141] width 12 height 11
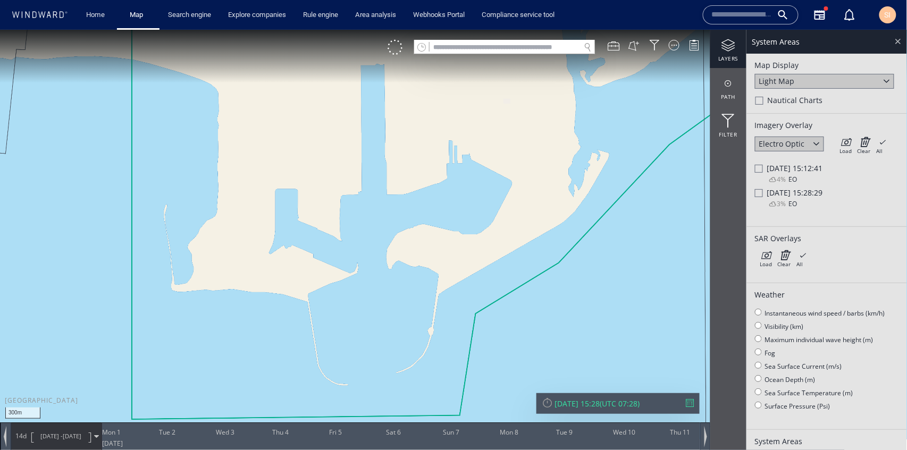
click at [897, 45] on div at bounding box center [898, 41] width 12 height 12
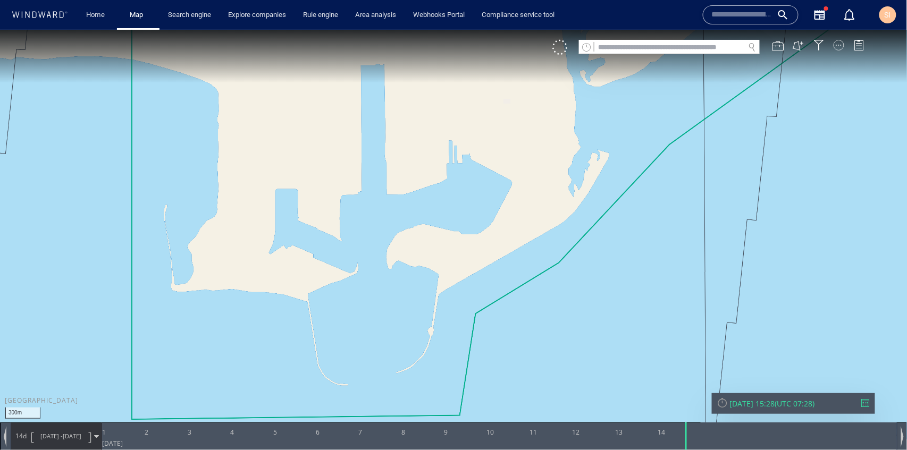
click at [842, 45] on div at bounding box center [839, 44] width 11 height 11
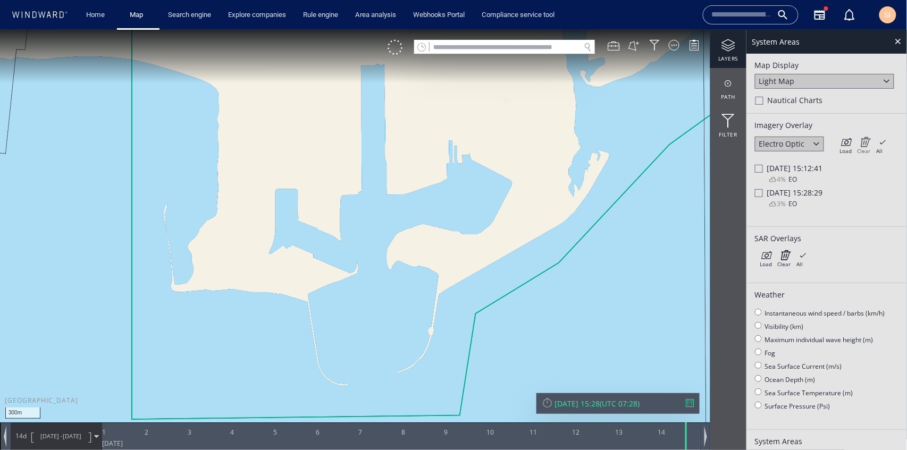
click at [866, 142] on icon at bounding box center [864, 141] width 13 height 11
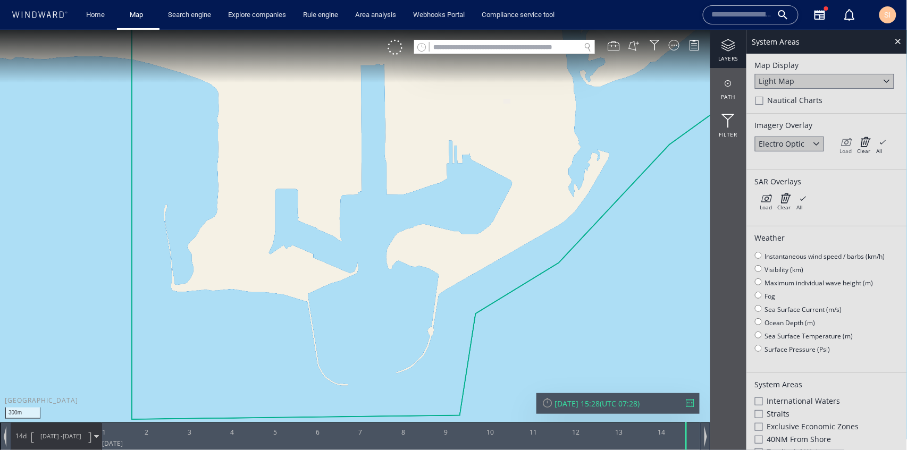
click at [842, 141] on icon at bounding box center [846, 141] width 12 height 11
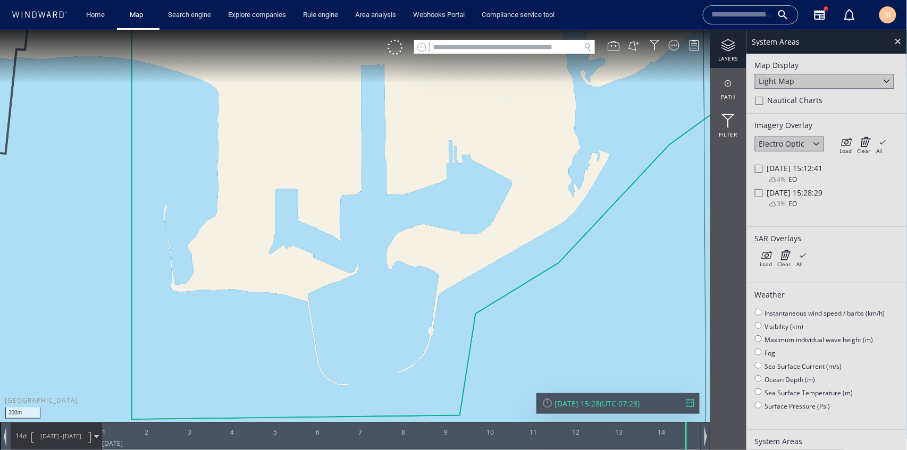
click at [758, 192] on div at bounding box center [759, 193] width 8 height 8
